Goal: Transaction & Acquisition: Subscribe to service/newsletter

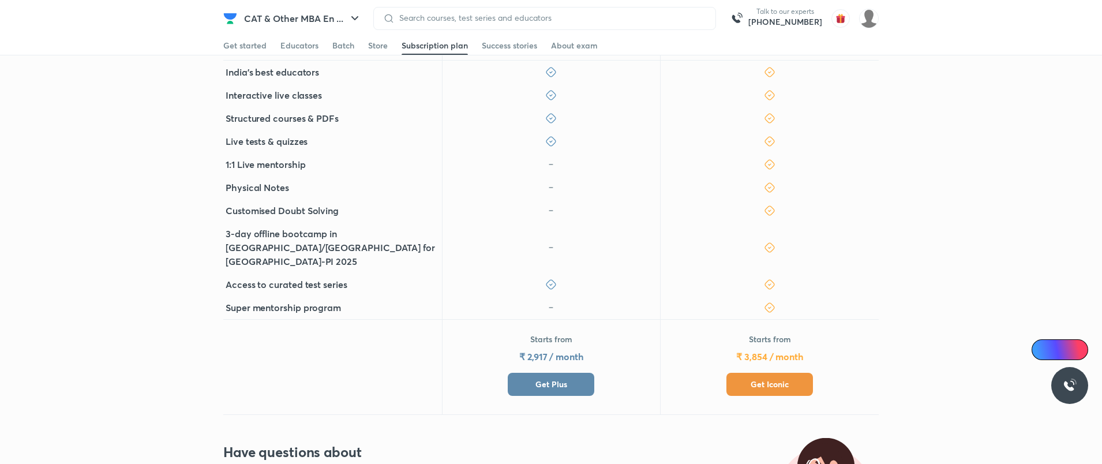
scroll to position [376, 0]
click at [563, 378] on span "Get Plus" at bounding box center [552, 384] width 32 height 12
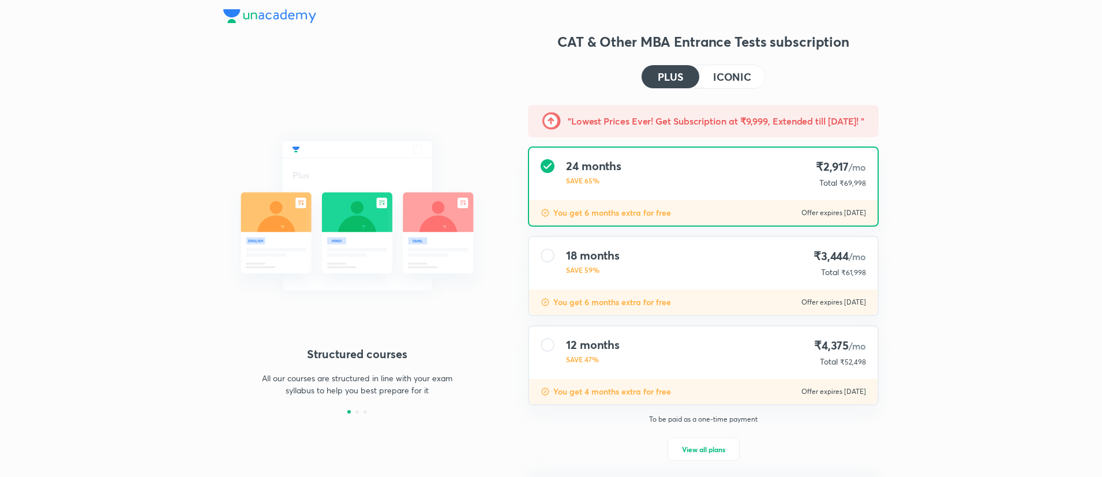
scroll to position [65, 0]
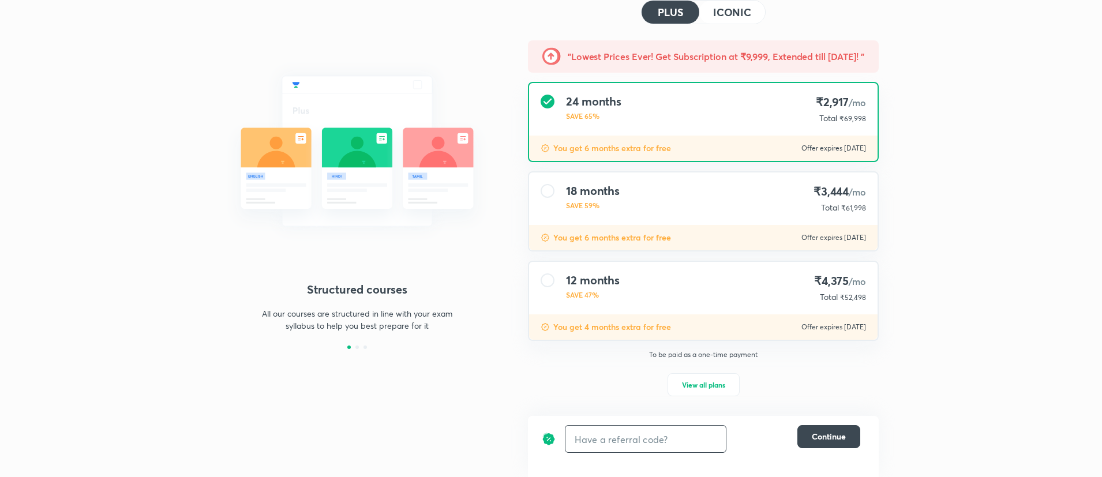
click at [591, 433] on input "text" at bounding box center [646, 439] width 160 height 27
paste input "CATDKZRNW6"
type input "CATDKZRNW6"
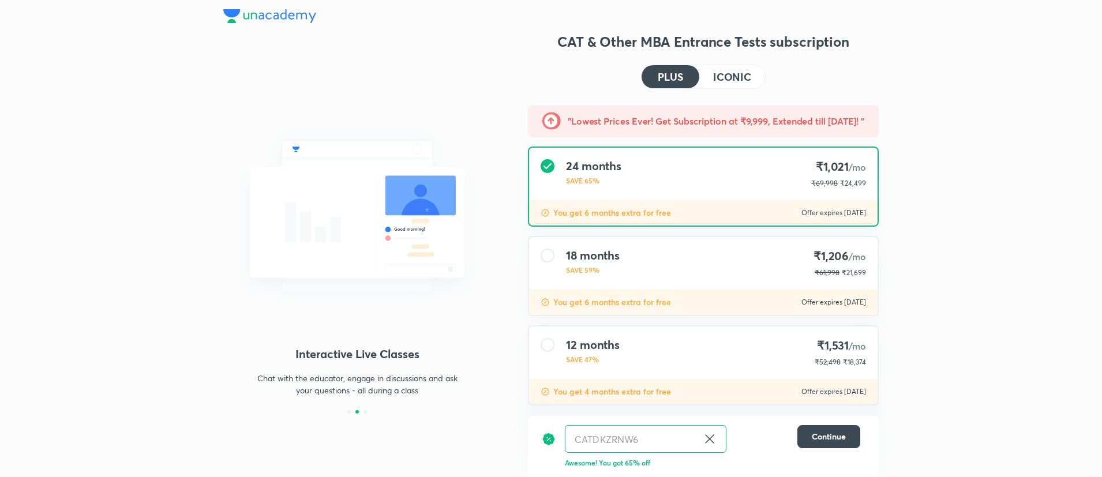
click at [732, 75] on h4 "ICONIC" at bounding box center [732, 77] width 38 height 10
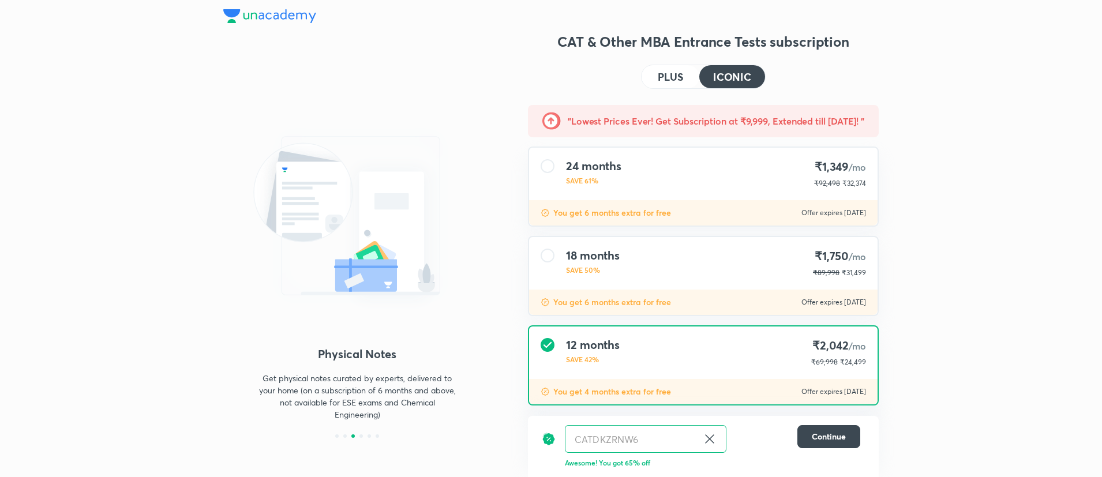
scroll to position [64, 0]
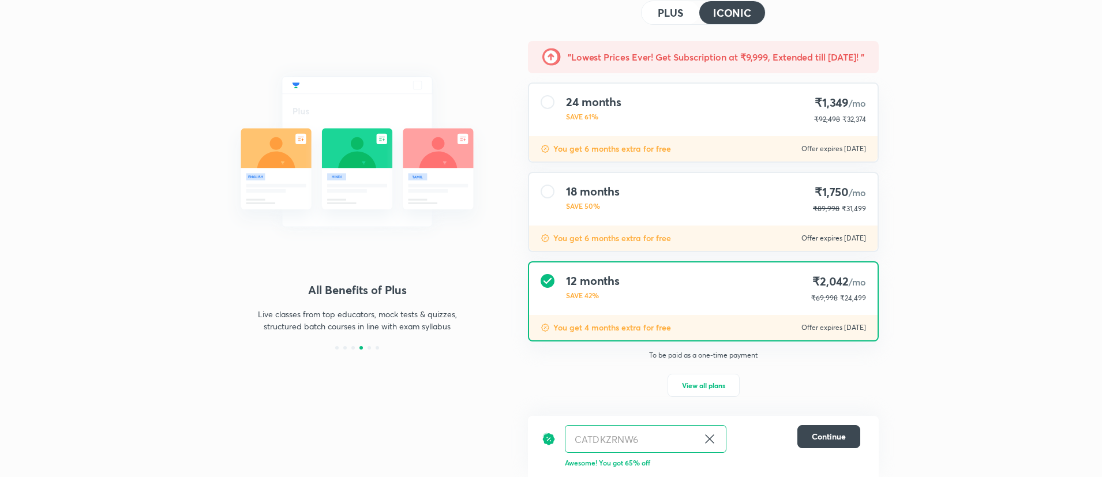
click at [714, 435] on icon at bounding box center [709, 439] width 9 height 9
click at [698, 435] on input "text" at bounding box center [632, 439] width 133 height 27
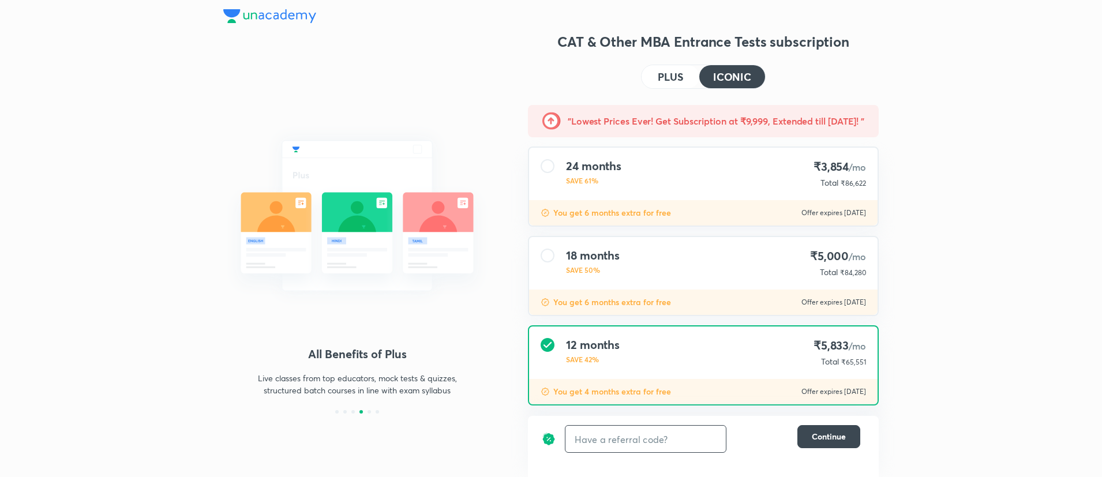
click at [683, 444] on input "text" at bounding box center [646, 439] width 160 height 27
type input "CATD2T57OL"
